Goal: Task Accomplishment & Management: Manage account settings

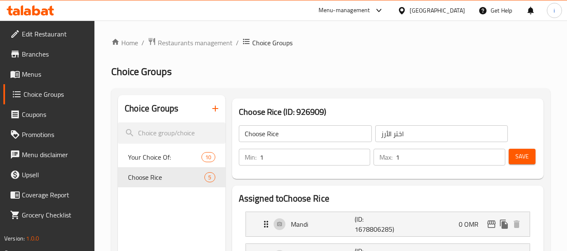
scroll to position [126, 0]
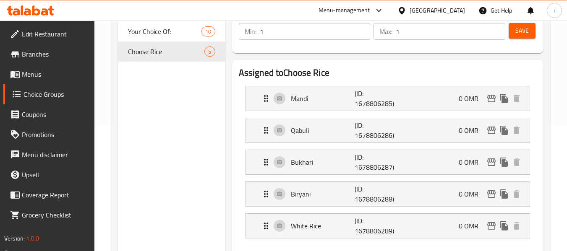
click at [44, 56] on span "Branches" at bounding box center [55, 54] width 66 height 10
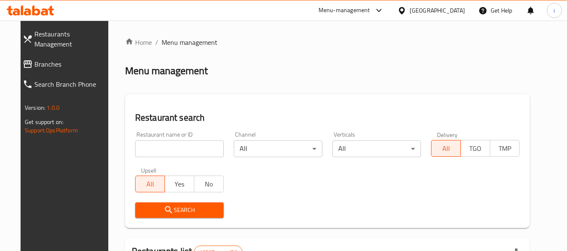
click at [384, 10] on icon at bounding box center [379, 10] width 10 height 10
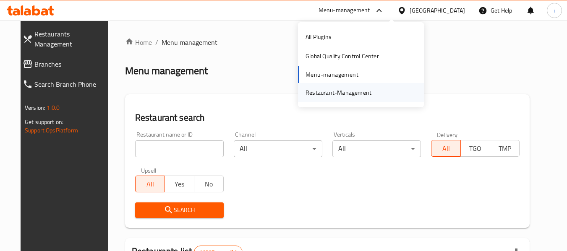
click at [373, 91] on div "Restaurant-Management" at bounding box center [338, 92] width 79 height 19
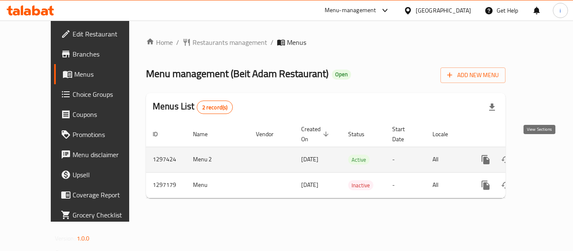
click at [541, 155] on icon "enhanced table" at bounding box center [546, 160] width 10 height 10
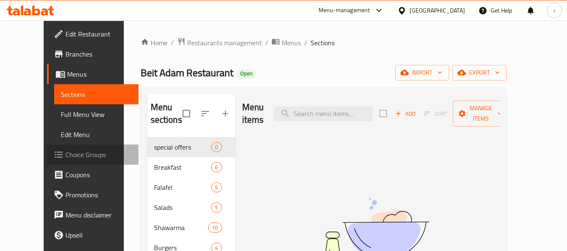
click at [65, 159] on span "Choice Groups" at bounding box center [98, 155] width 66 height 10
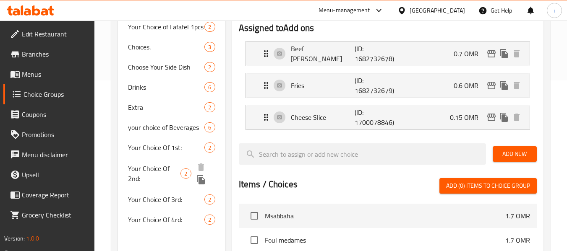
scroll to position [168, 0]
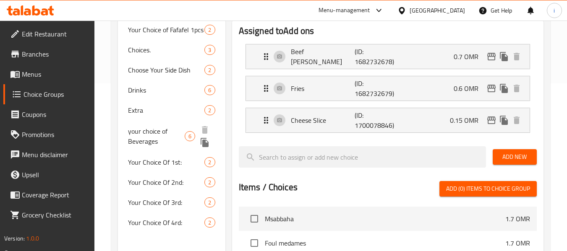
click at [155, 134] on span "your choice of Beverages" at bounding box center [156, 136] width 57 height 20
type input "your choice of Beverages"
type input "اختيارك من المشروبات"
type input "1"
